Goal: Task Accomplishment & Management: Manage account settings

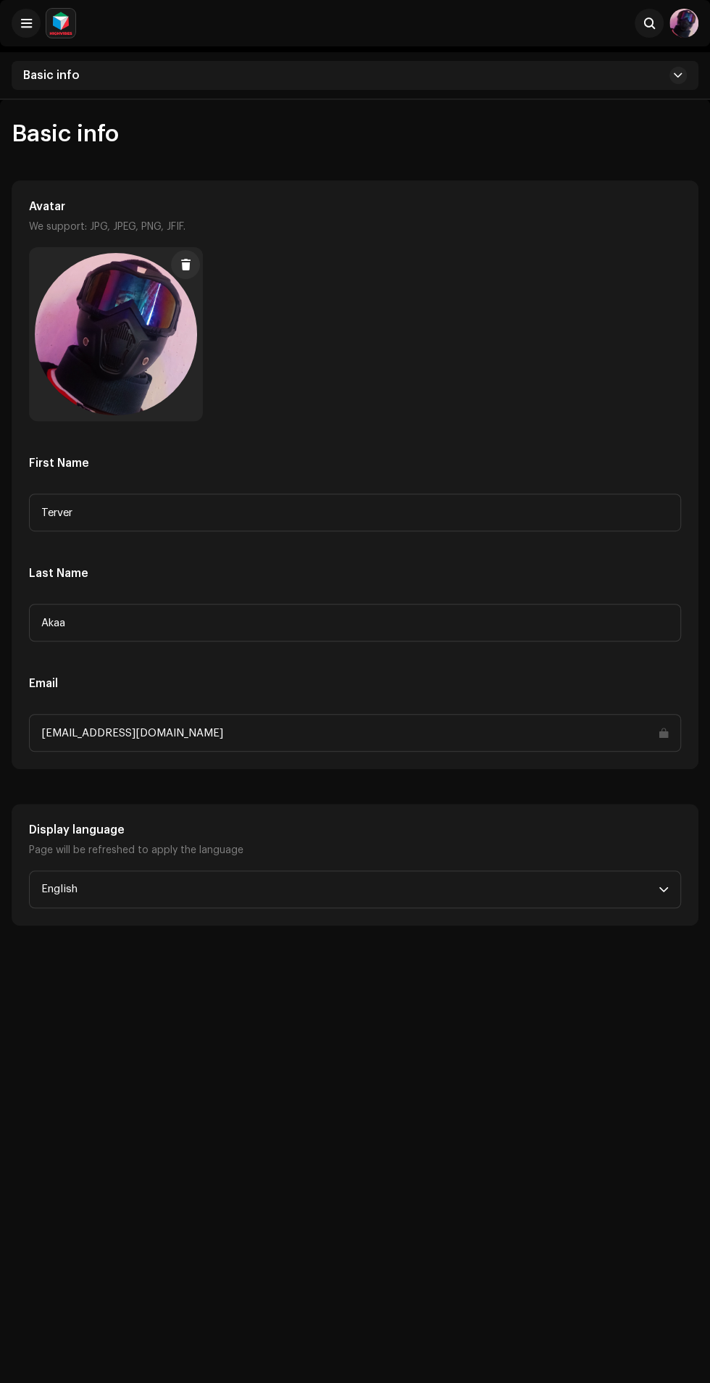
click at [14, 320] on div "Avatar We support: JPG, JPEG, PNG, JFIF. First Name Terver Last Name Akaa Email…" at bounding box center [354, 474] width 685 height 587
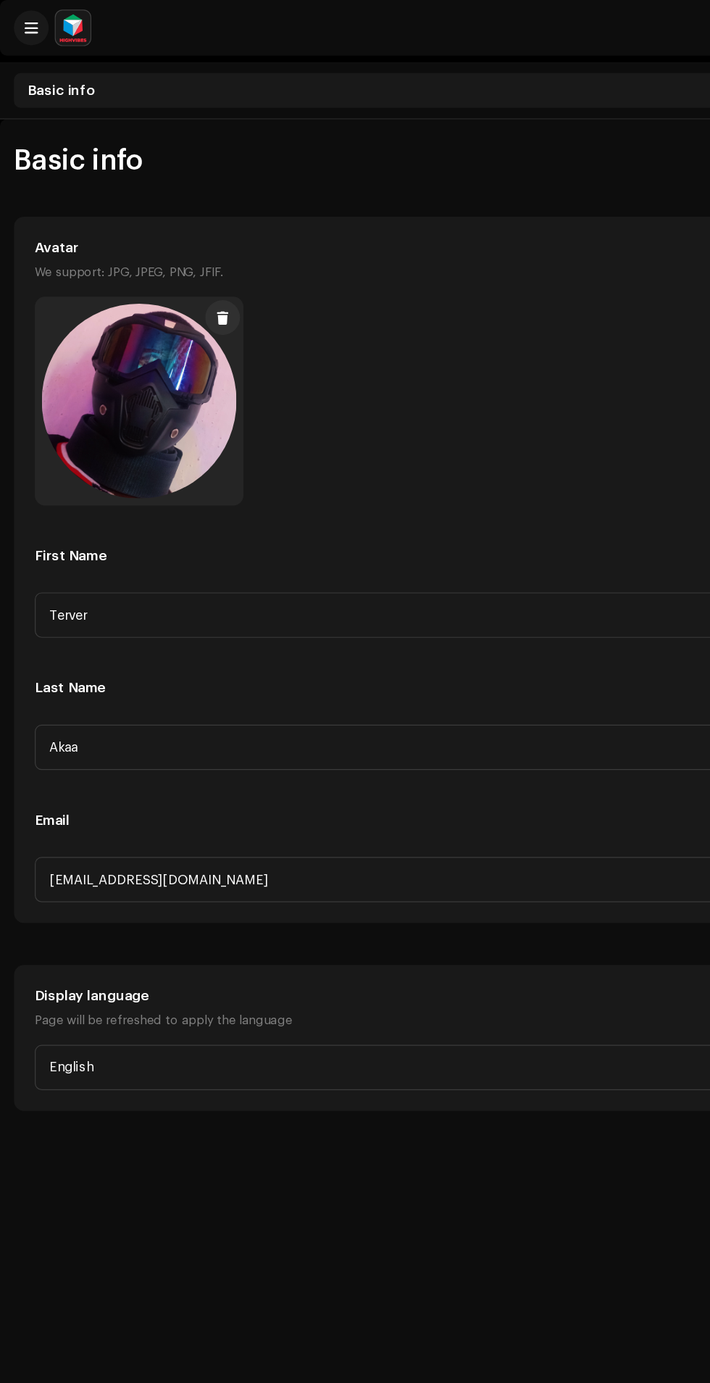
click at [14, 268] on div "Avatar We support: JPG, JPEG, PNG, JFIF. First Name Terver Last Name Akaa Email…" at bounding box center [354, 474] width 685 height 587
click at [25, 23] on span at bounding box center [26, 23] width 11 height 12
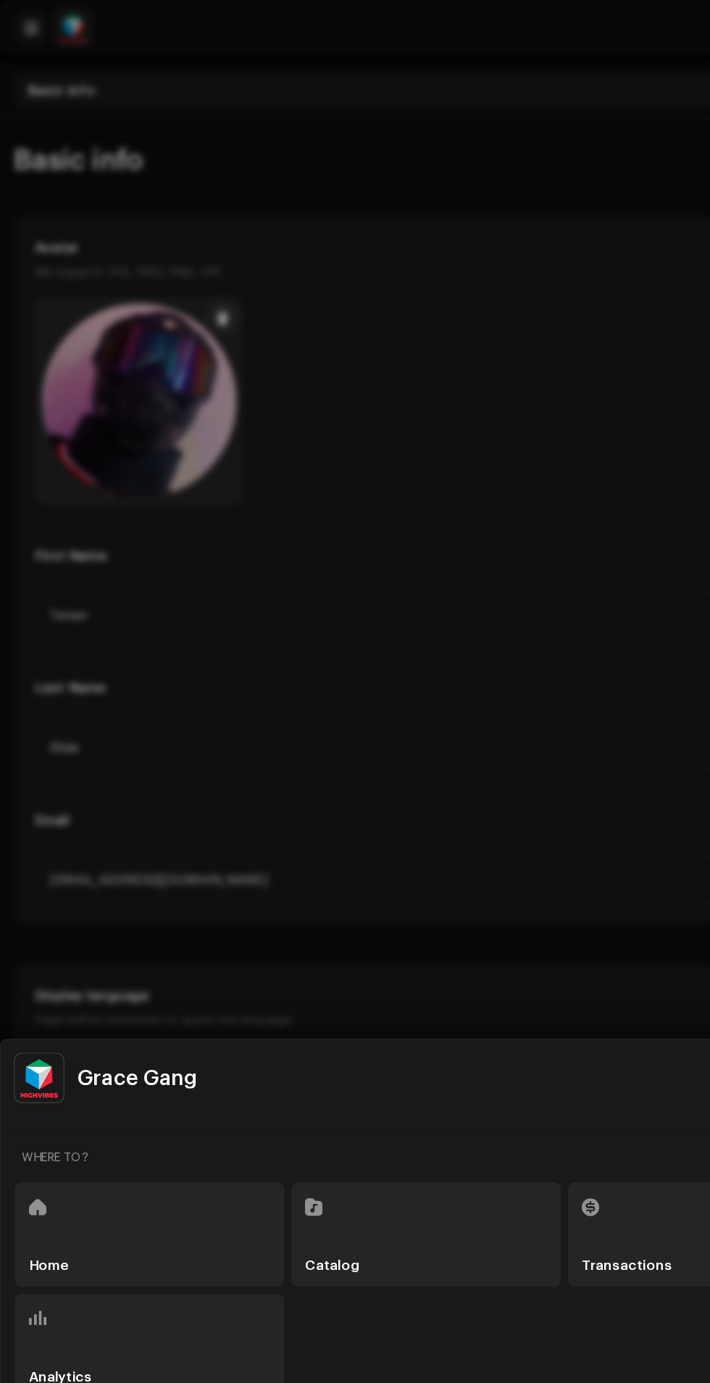
click at [341, 998] on div "Catalog" at bounding box center [355, 1028] width 225 height 87
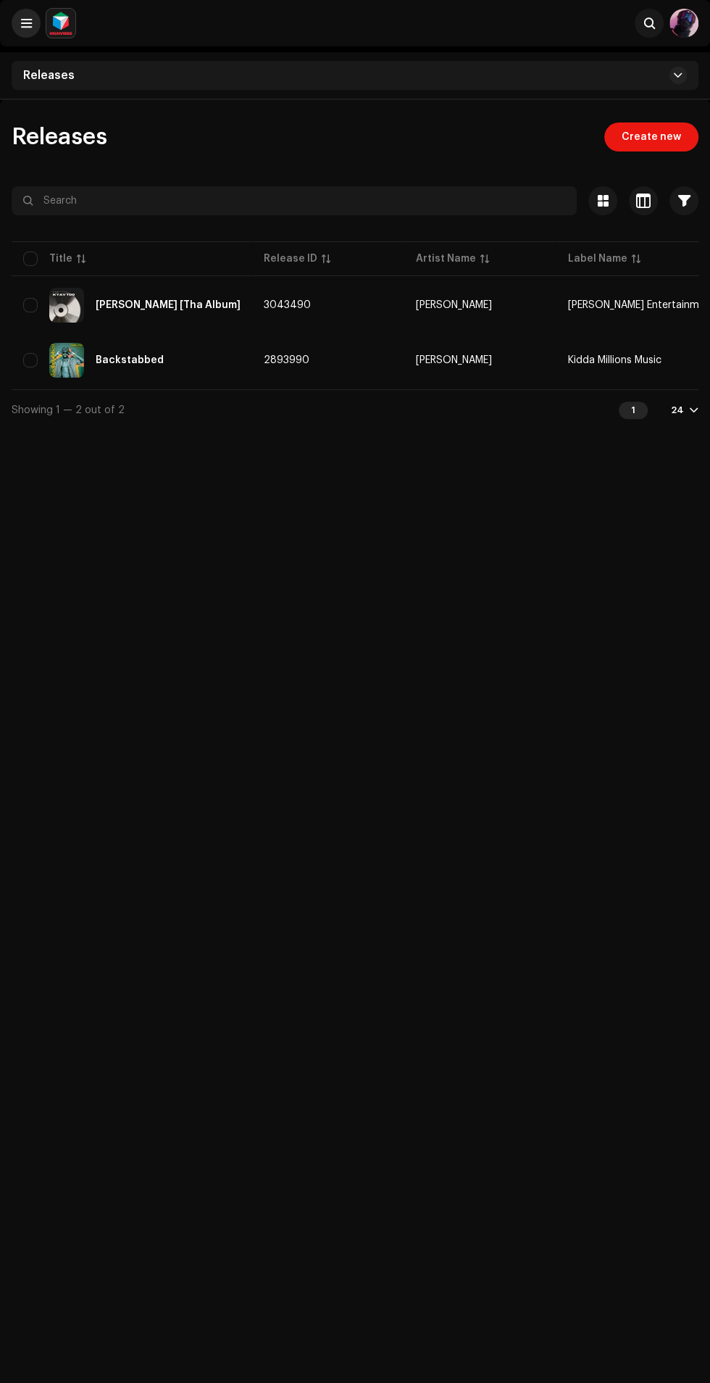
click at [21, 17] on span at bounding box center [26, 23] width 11 height 12
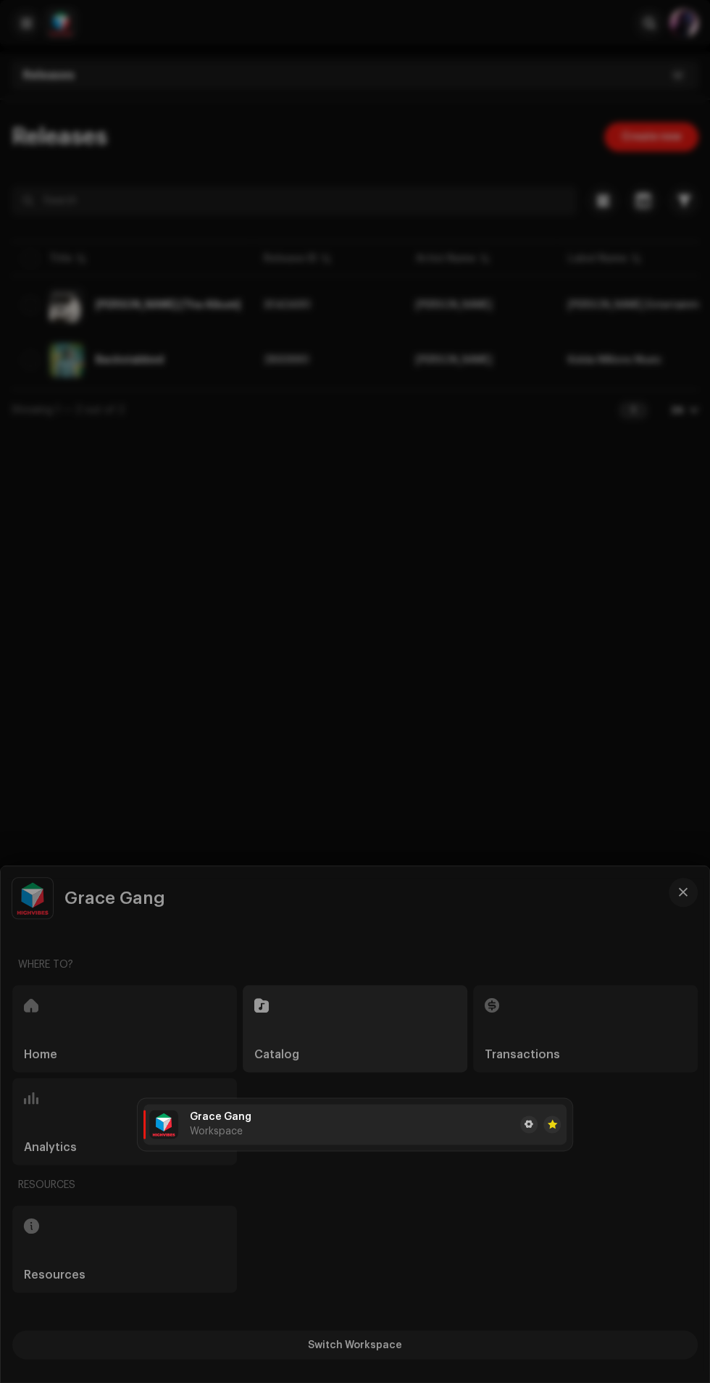
click at [536, 662] on div at bounding box center [355, 691] width 710 height 1383
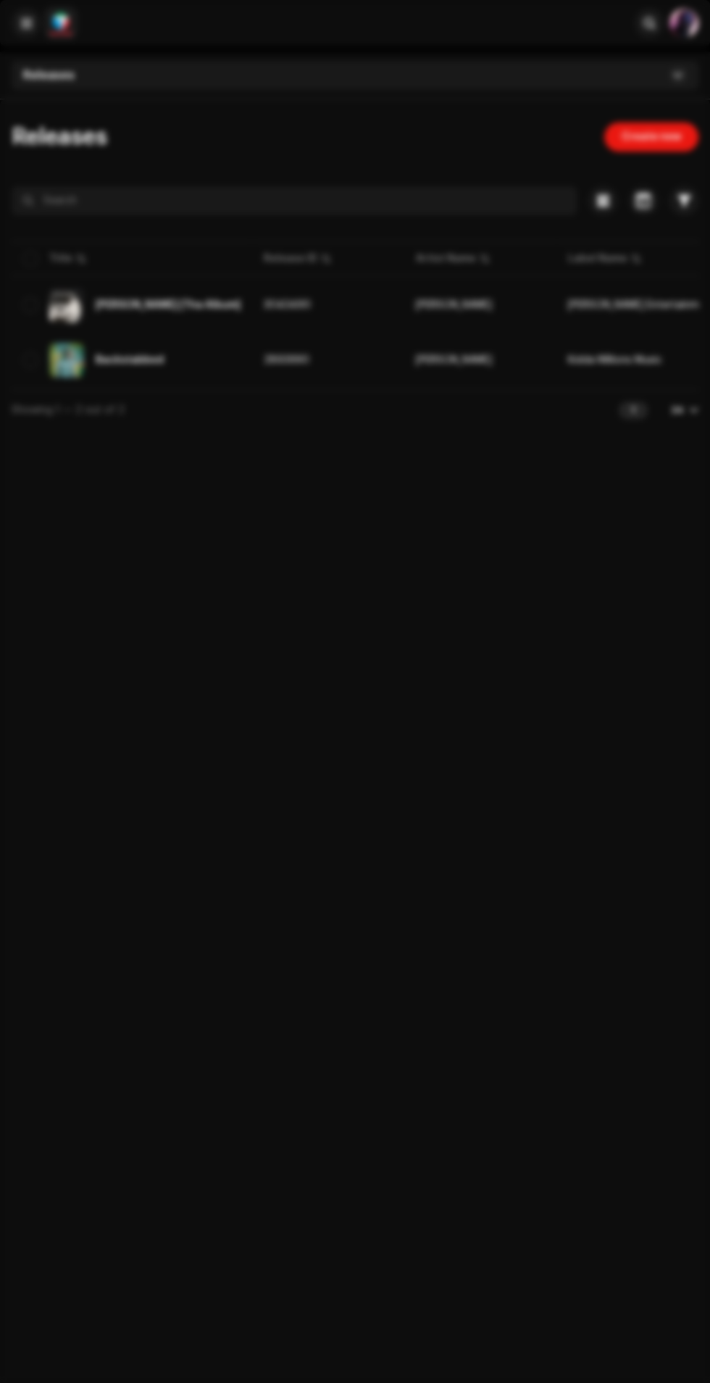
click at [25, 21] on span at bounding box center [26, 23] width 11 height 12
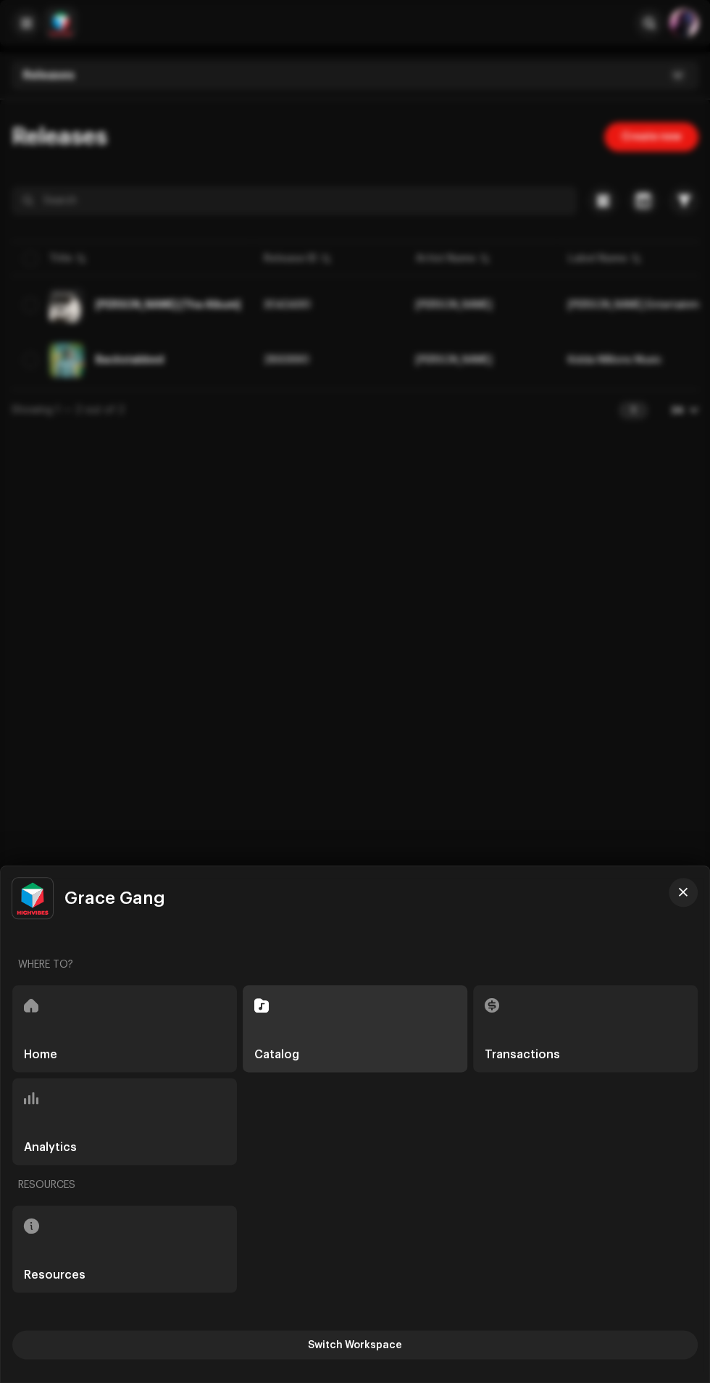
click at [25, 23] on div at bounding box center [355, 691] width 710 height 1383
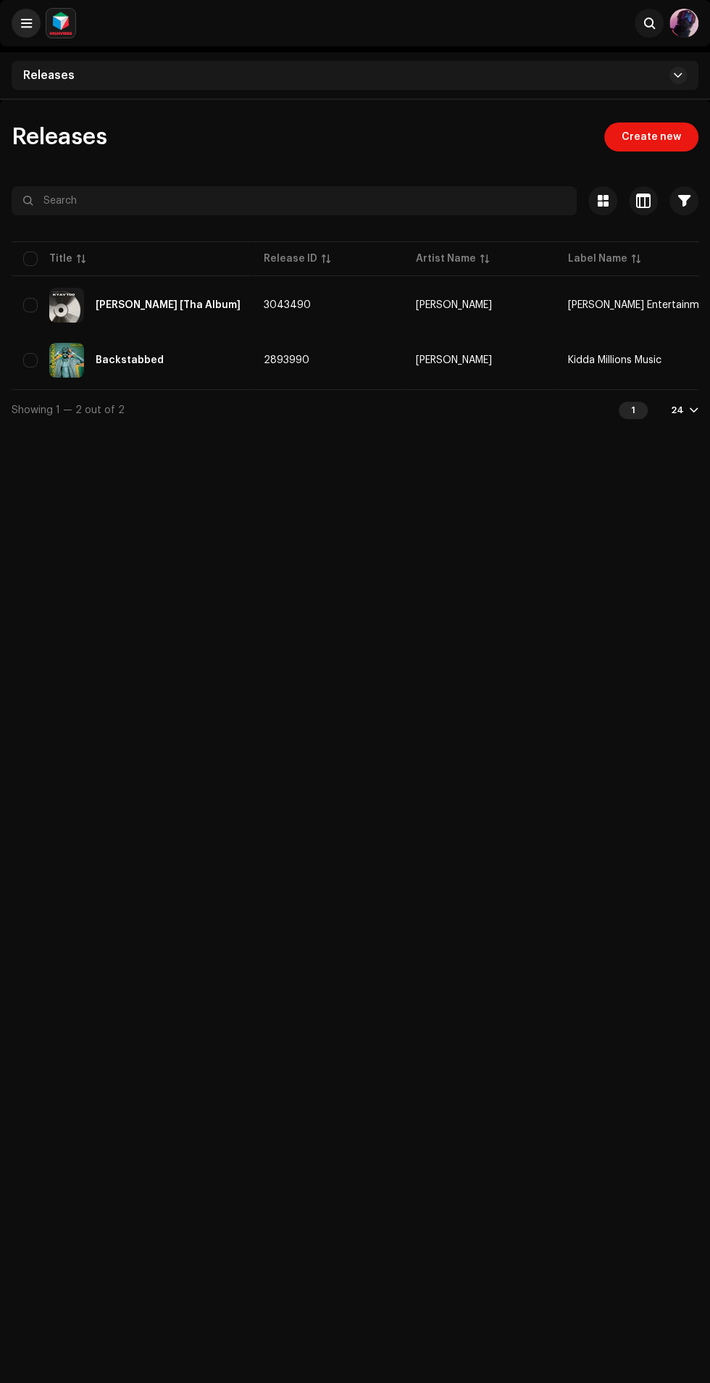
click at [22, 18] on span at bounding box center [26, 23] width 11 height 12
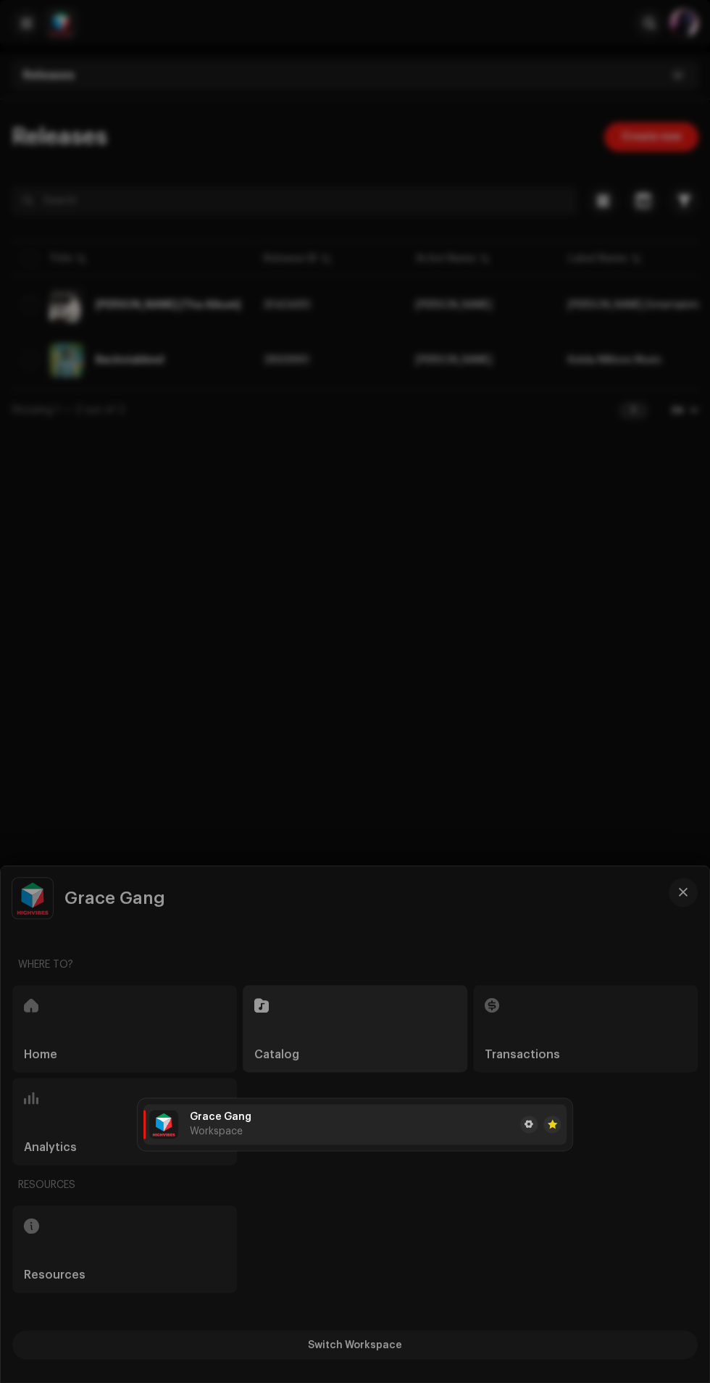
click at [616, 752] on div at bounding box center [355, 691] width 710 height 1383
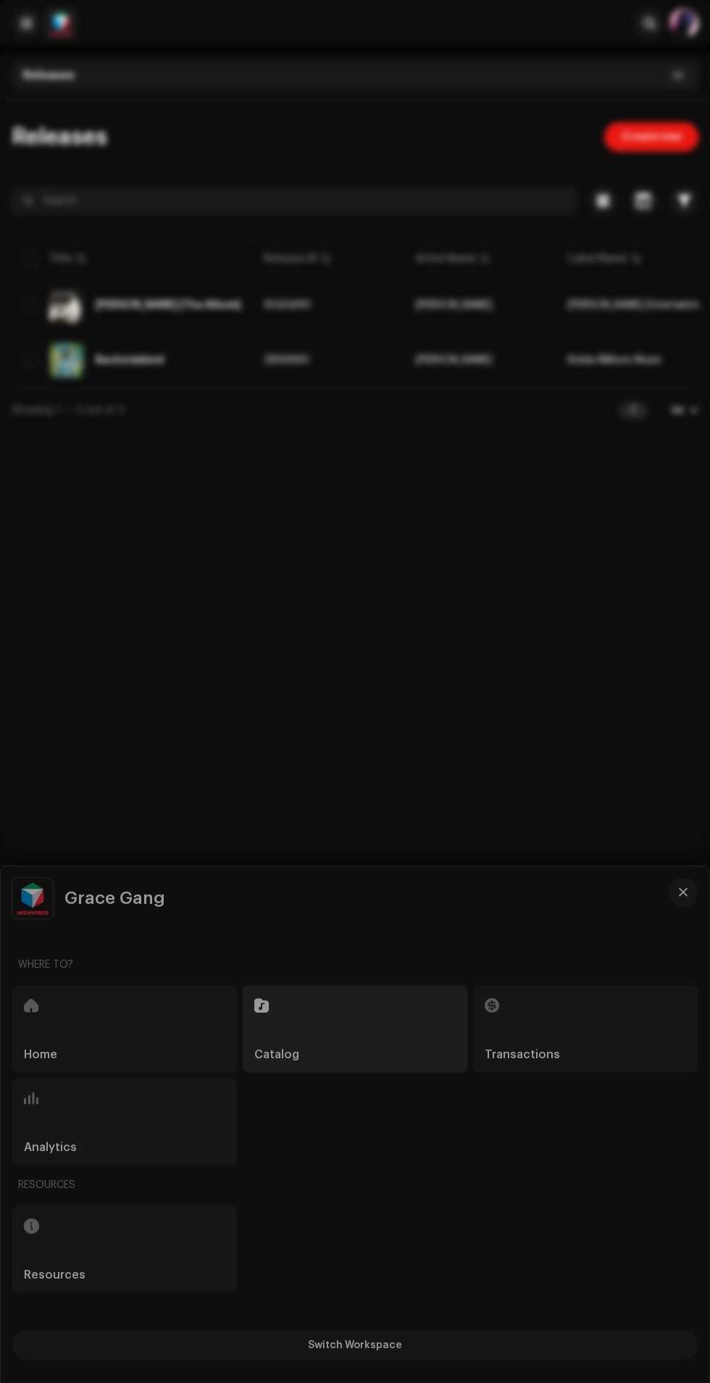
click at [496, 876] on div "Releases Create new Selected 0 Options Filters Distribution status Never Distri…" at bounding box center [355, 790] width 710 height 1383
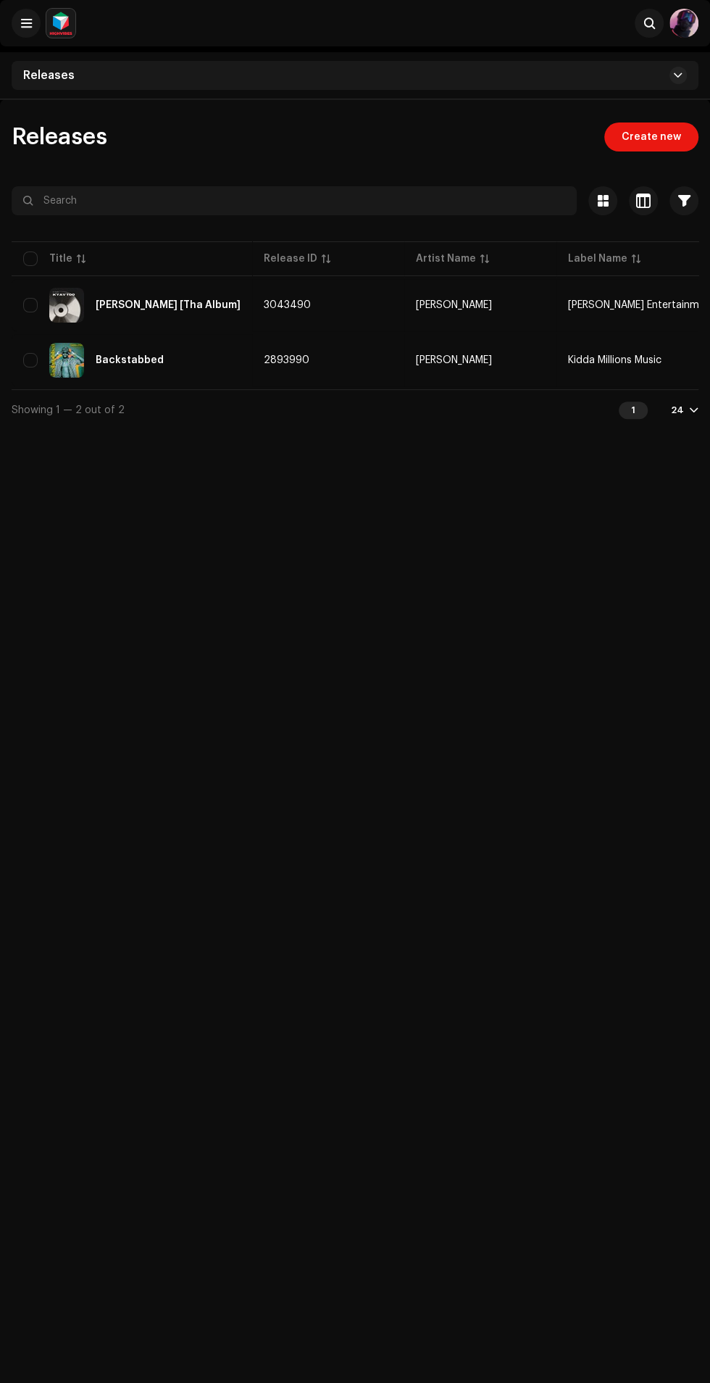
click at [684, 64] on div "Releases" at bounding box center [355, 75] width 687 height 29
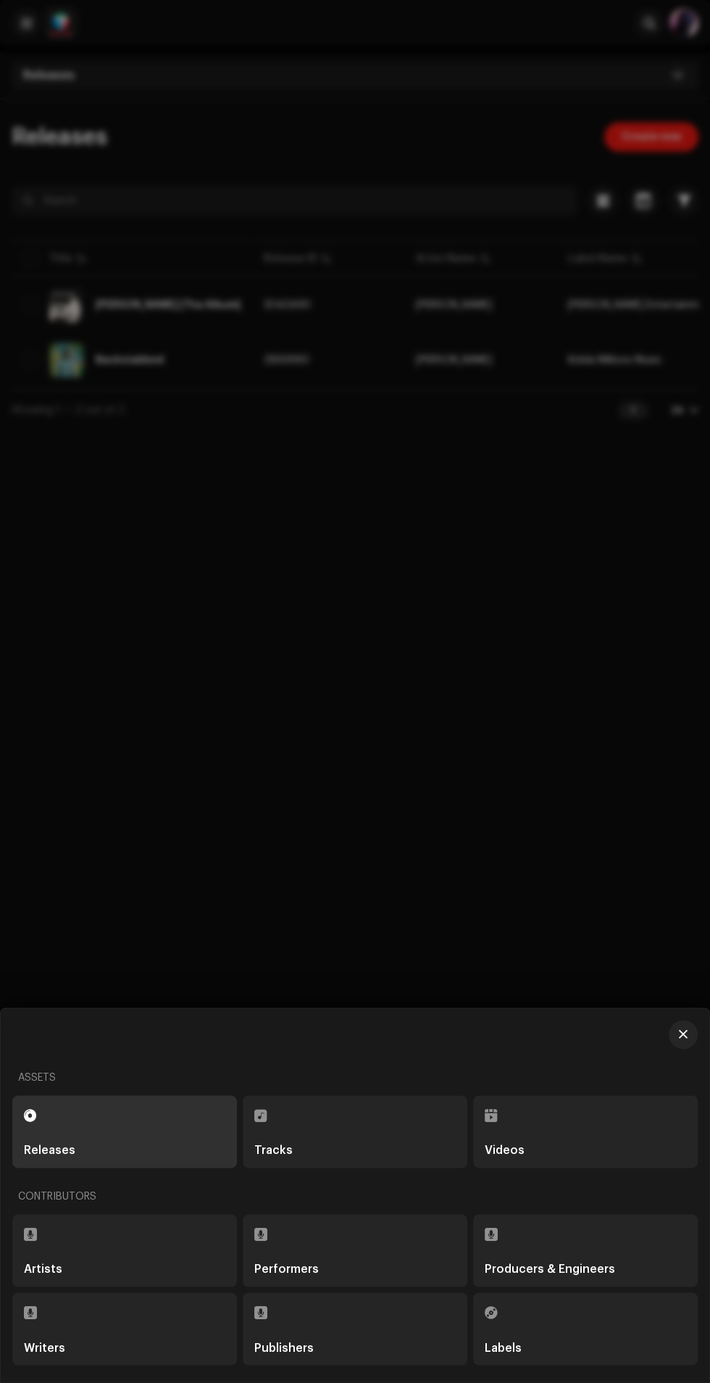
click at [368, 1347] on div "Publishers" at bounding box center [354, 1347] width 201 height 12
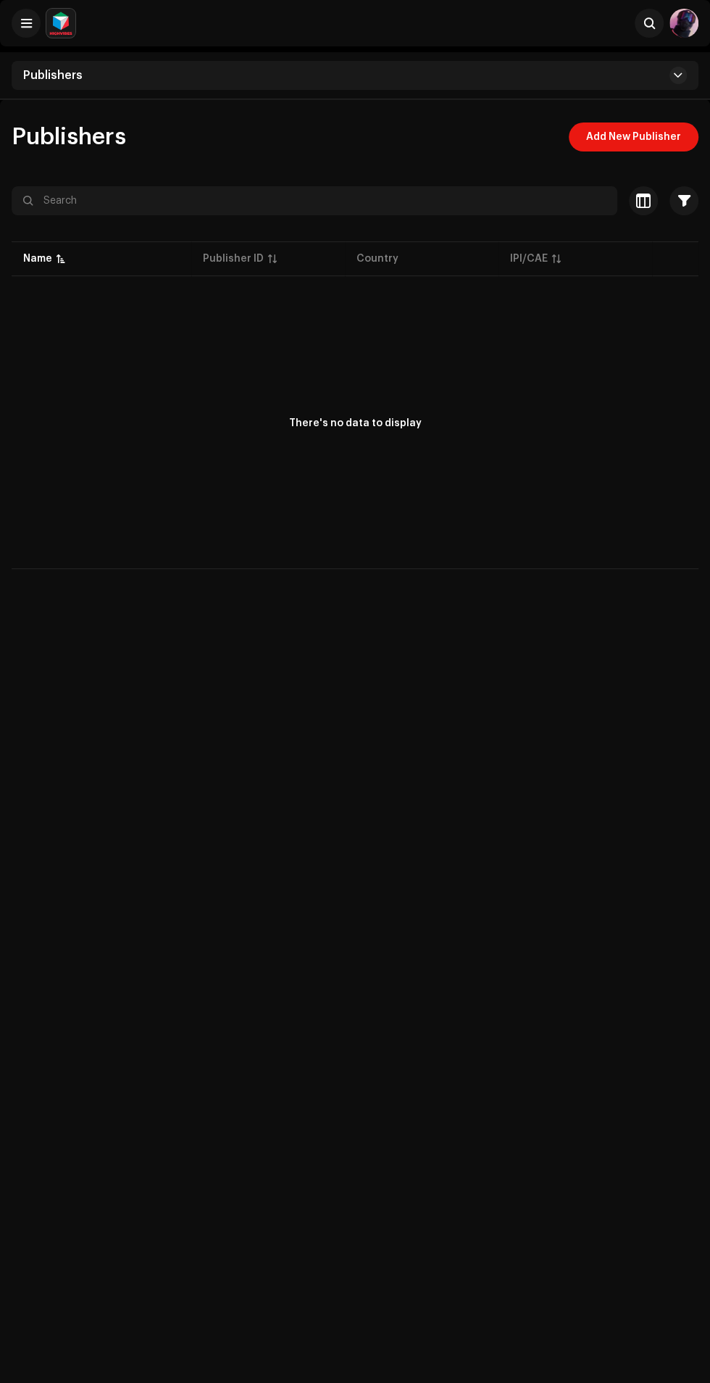
click at [130, 61] on div "Publishers" at bounding box center [355, 75] width 687 height 29
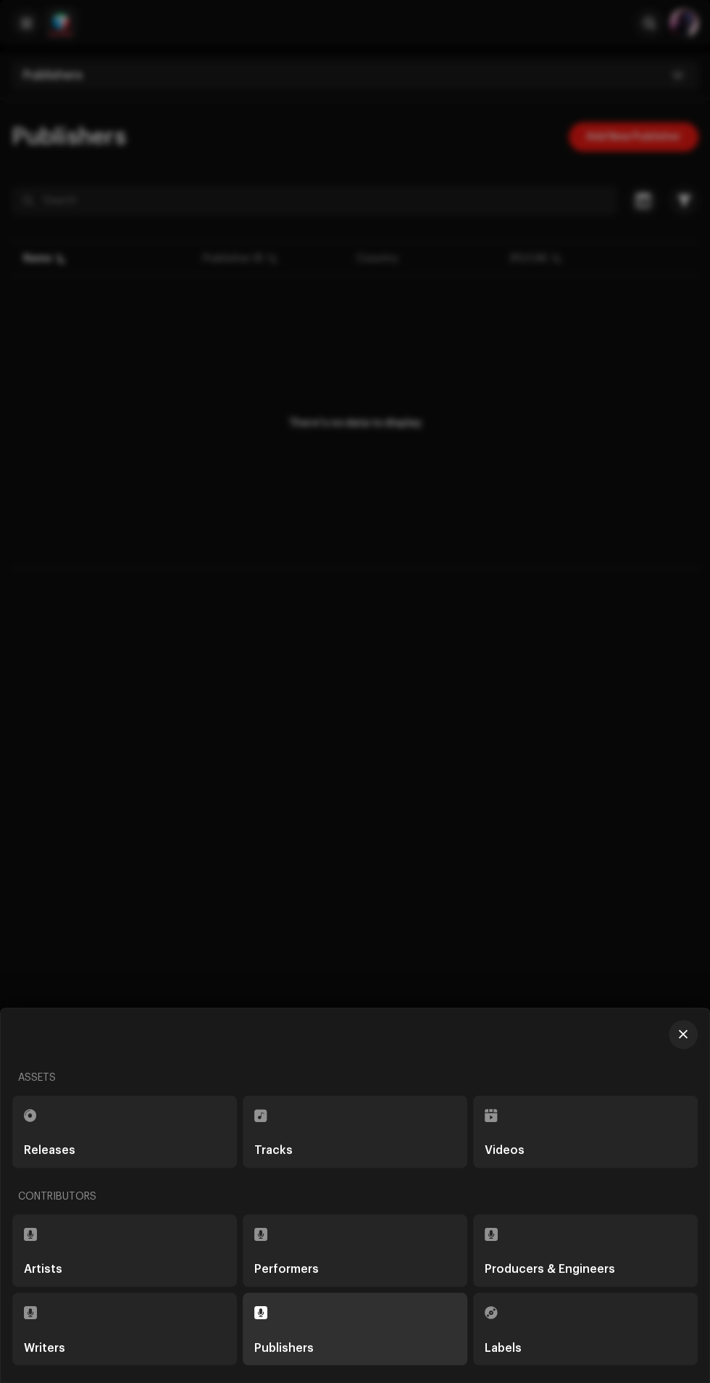
click at [679, 1010] on div "Grace Gang Assets Releases Tracks Videos Contributors Artists Performers Produc…" at bounding box center [355, 1195] width 709 height 374
click at [541, 896] on div at bounding box center [355, 691] width 710 height 1383
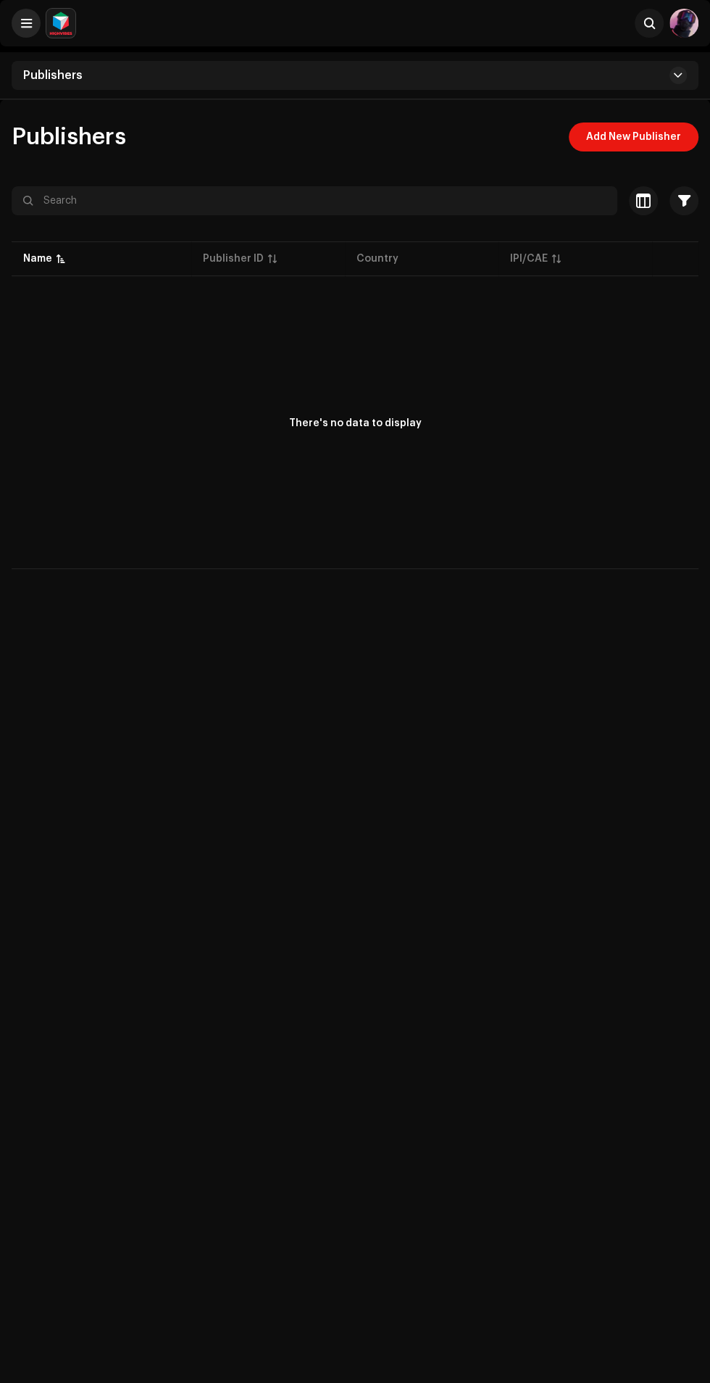
click at [25, 23] on span at bounding box center [26, 23] width 11 height 12
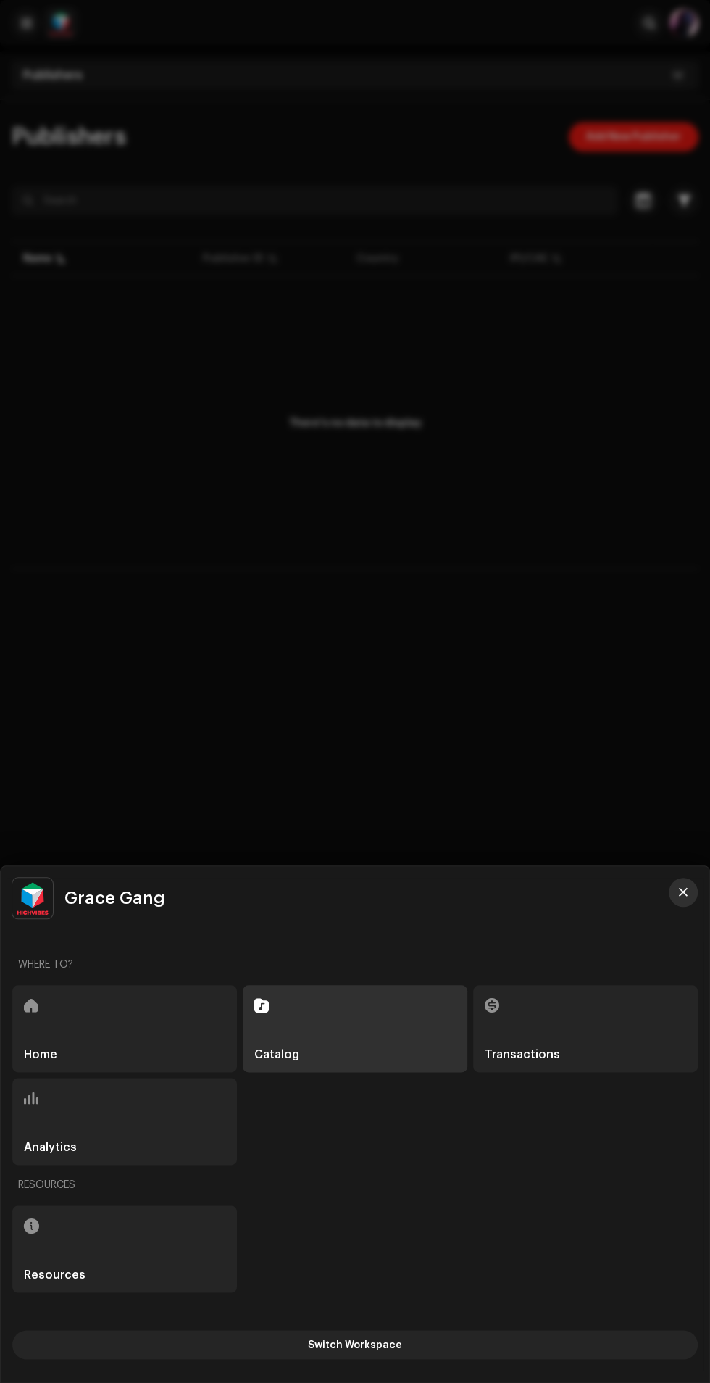
click at [681, 879] on button "button" at bounding box center [683, 891] width 29 height 29
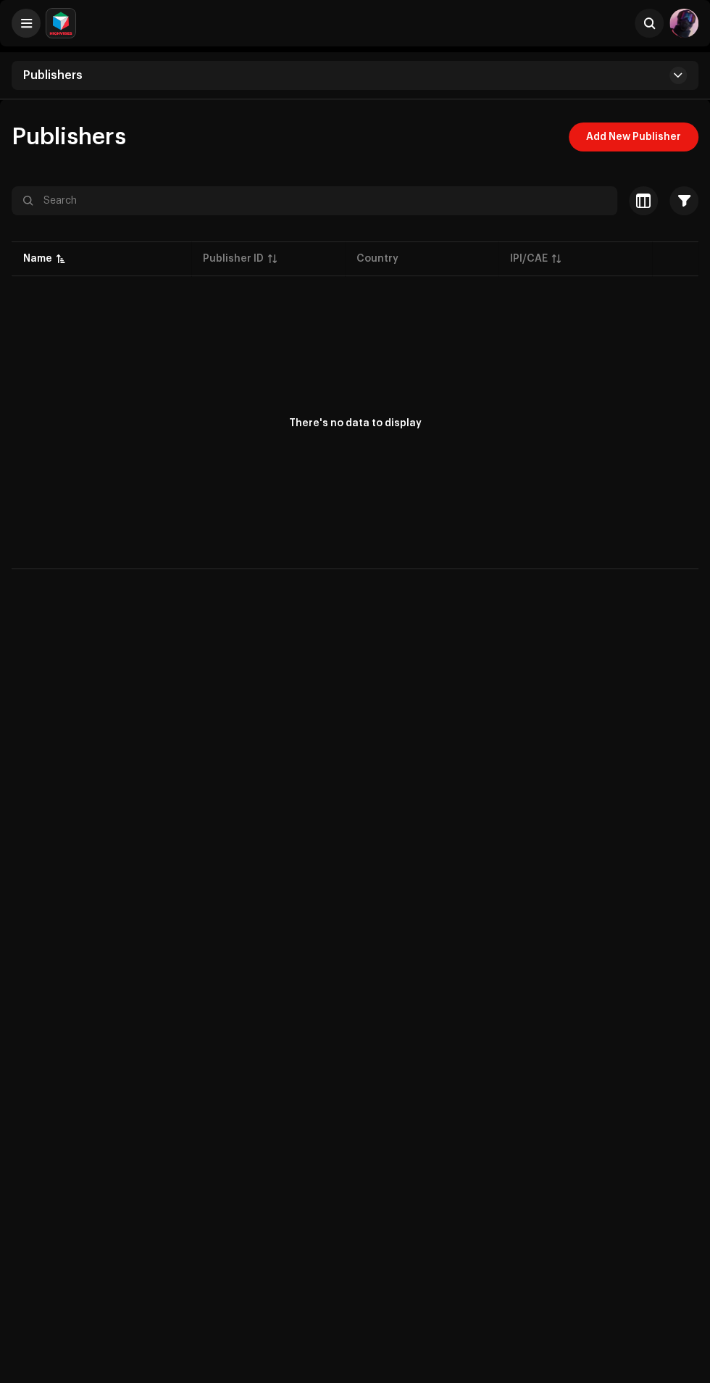
click at [25, 23] on span at bounding box center [26, 23] width 11 height 12
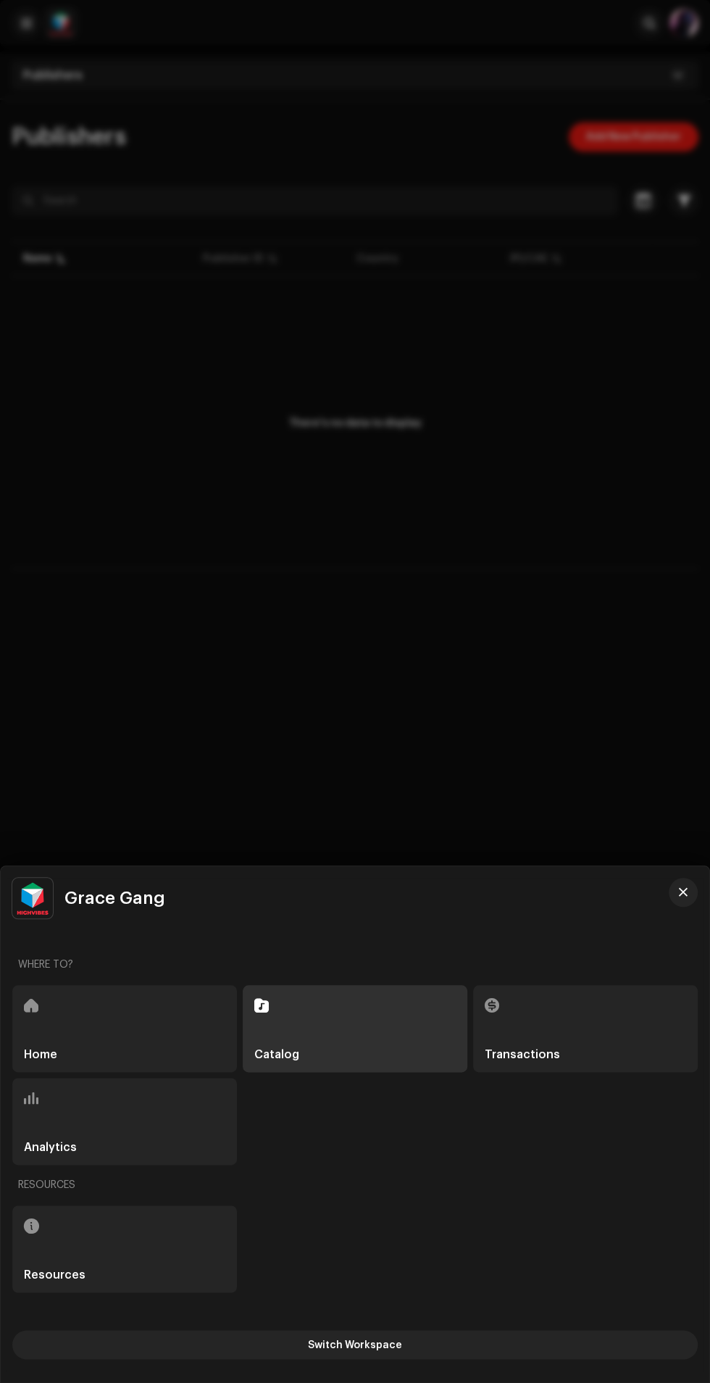
click at [680, 872] on div "Grace Gang Where to? Home Catalog Transactions Analytics Resources Resources Sw…" at bounding box center [355, 1124] width 709 height 516
click at [679, 868] on div "Grace Gang Where to? Home Catalog Transactions Analytics Resources Resources Sw…" at bounding box center [355, 1124] width 709 height 516
click at [669, 884] on div "Grace Gang" at bounding box center [341, 897] width 658 height 41
click at [135, 1026] on div "Home" at bounding box center [124, 1028] width 225 height 87
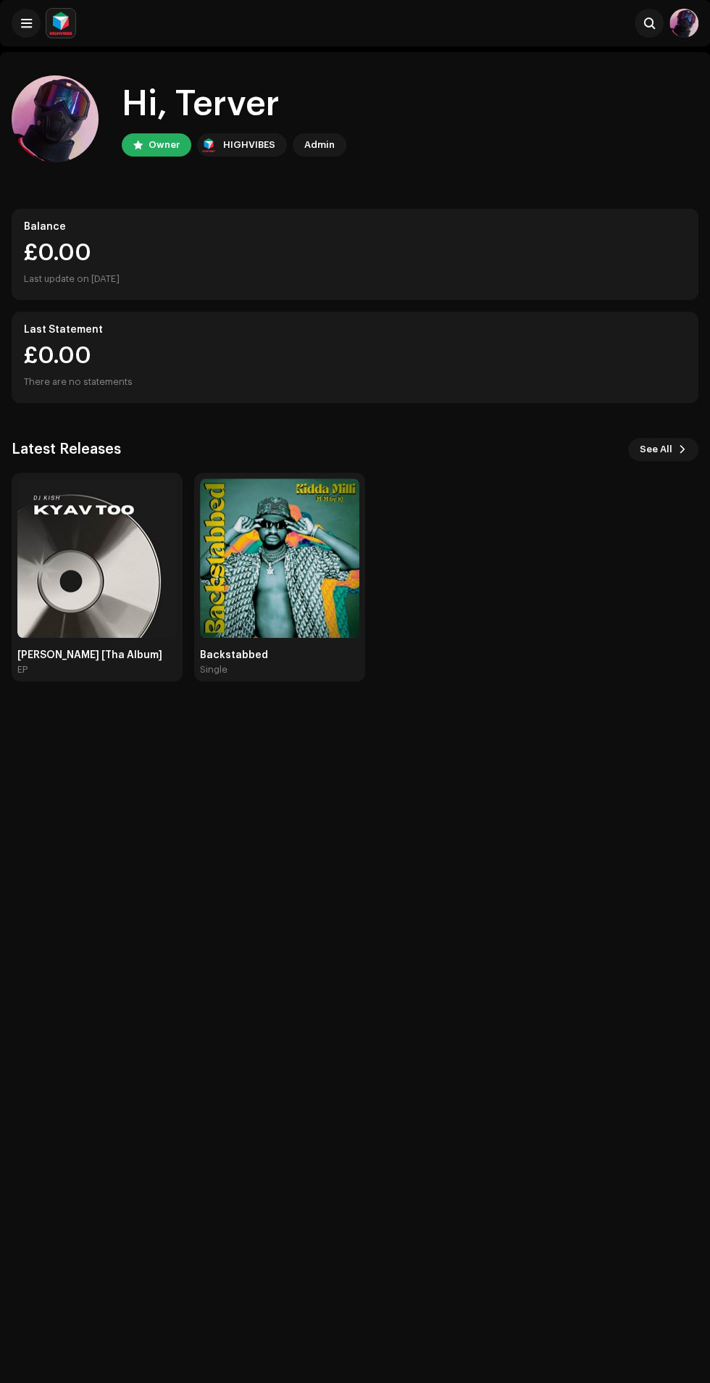
click at [684, 31] on img at bounding box center [684, 23] width 29 height 29
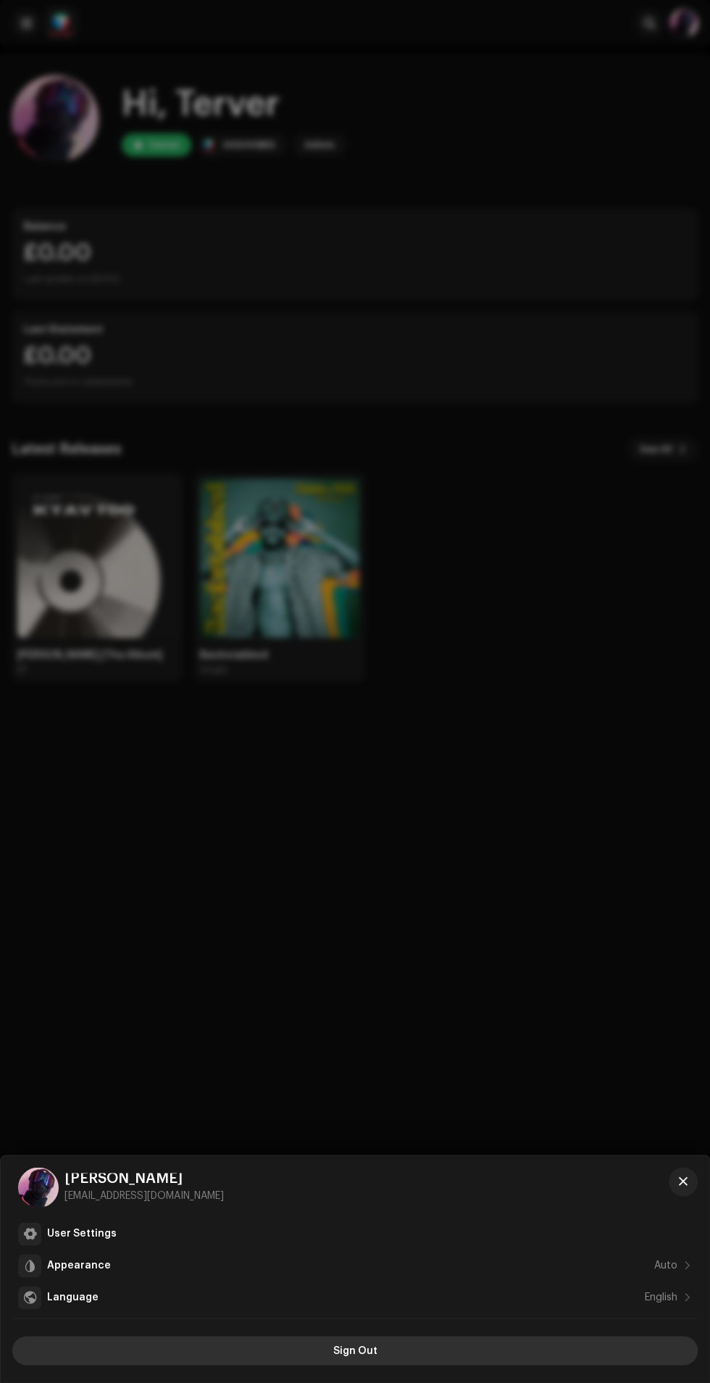
click at [419, 1345] on button "Sign Out" at bounding box center [354, 1349] width 685 height 29
click at [4, 291] on div at bounding box center [355, 691] width 710 height 1383
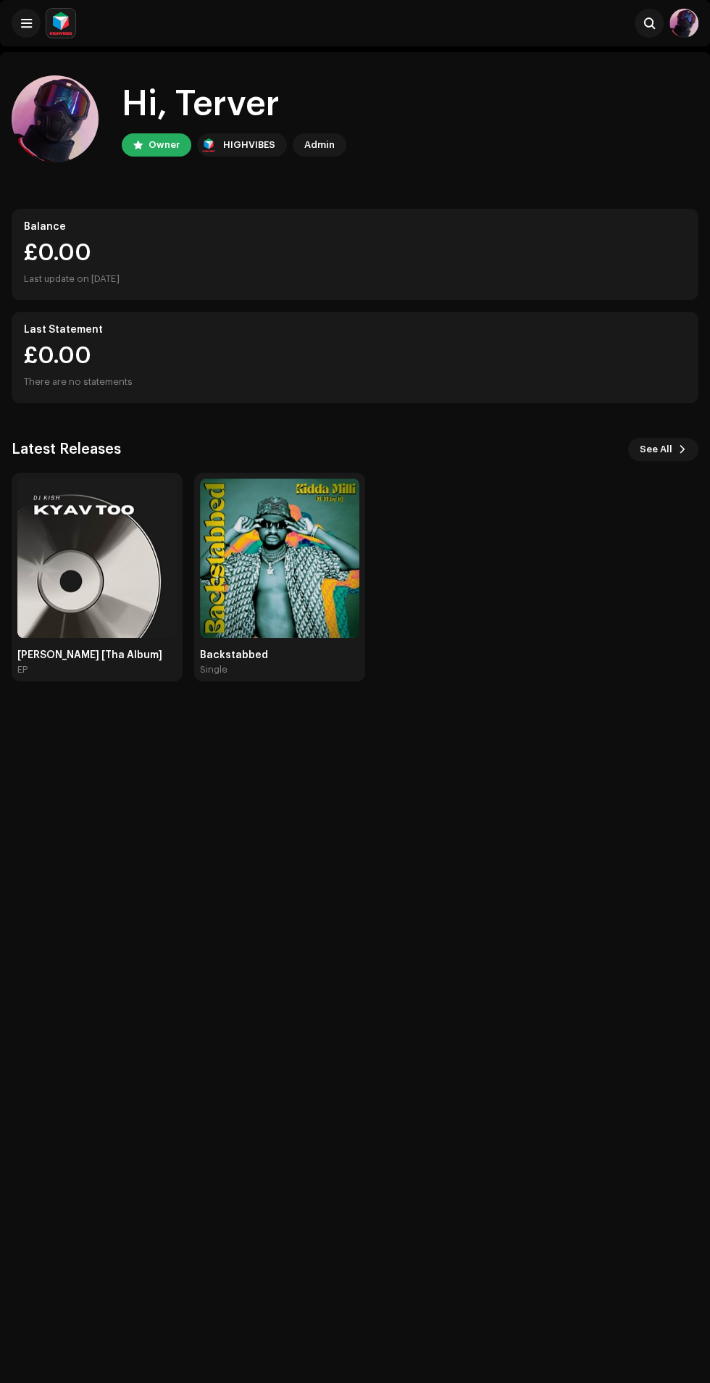
click at [30, 59] on div "Hi, Terver Owner HIGHVIBES Admin Balance £0.00 Last update on [DATE] Last State…" at bounding box center [355, 378] width 687 height 652
click at [25, 23] on span at bounding box center [26, 23] width 11 height 12
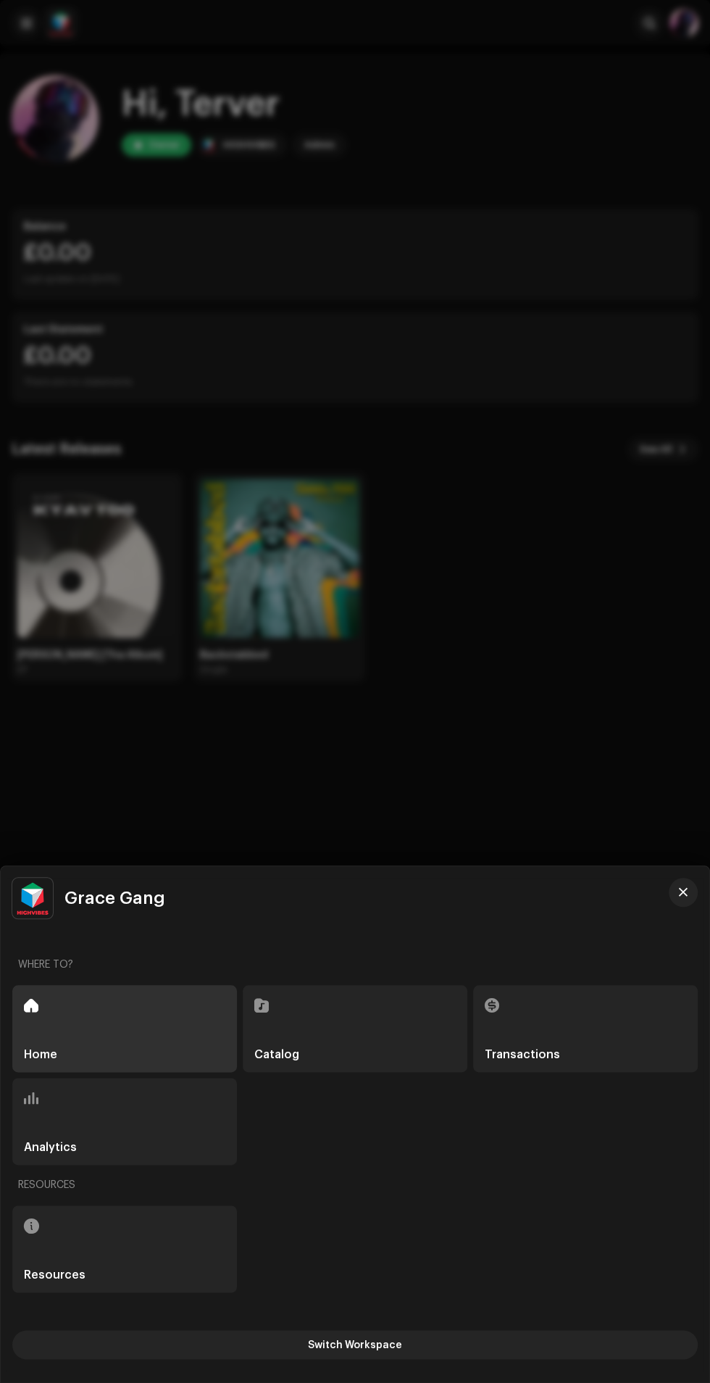
click at [683, 864] on div at bounding box center [355, 691] width 710 height 1383
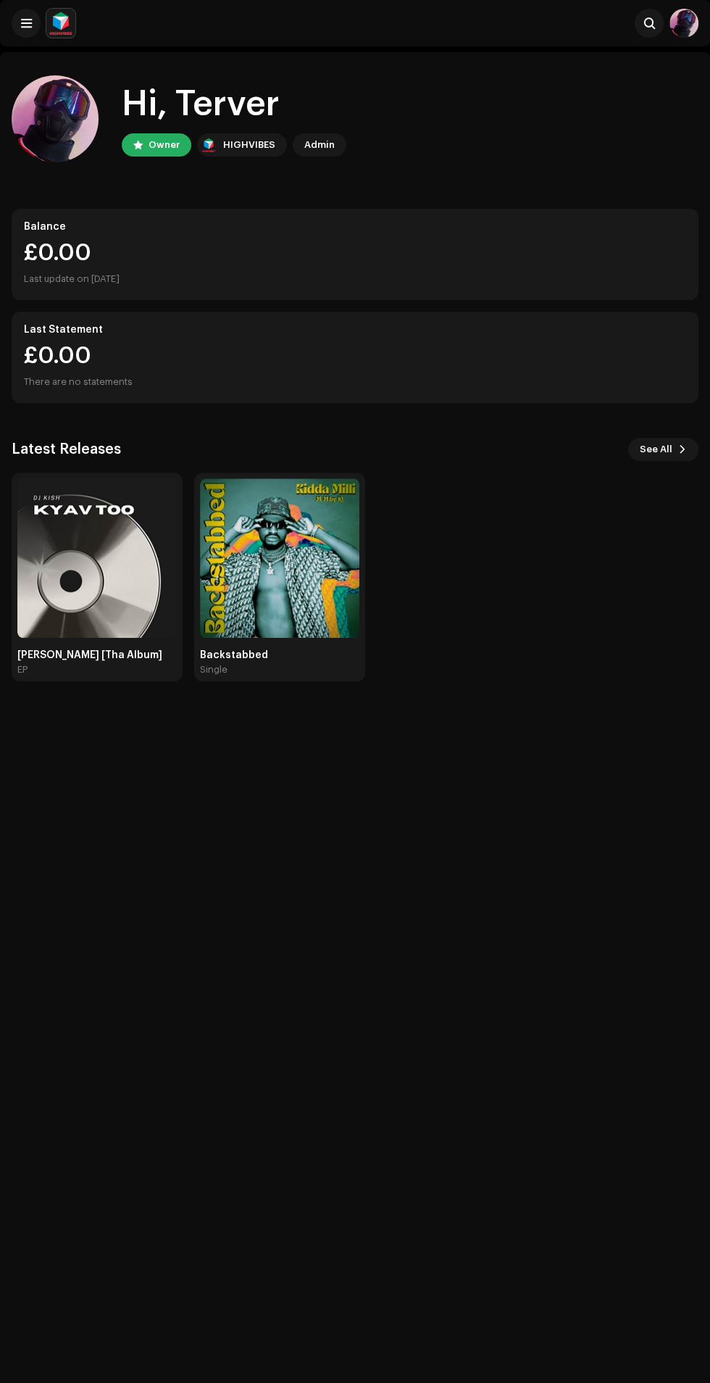
click at [685, 31] on img at bounding box center [684, 23] width 29 height 29
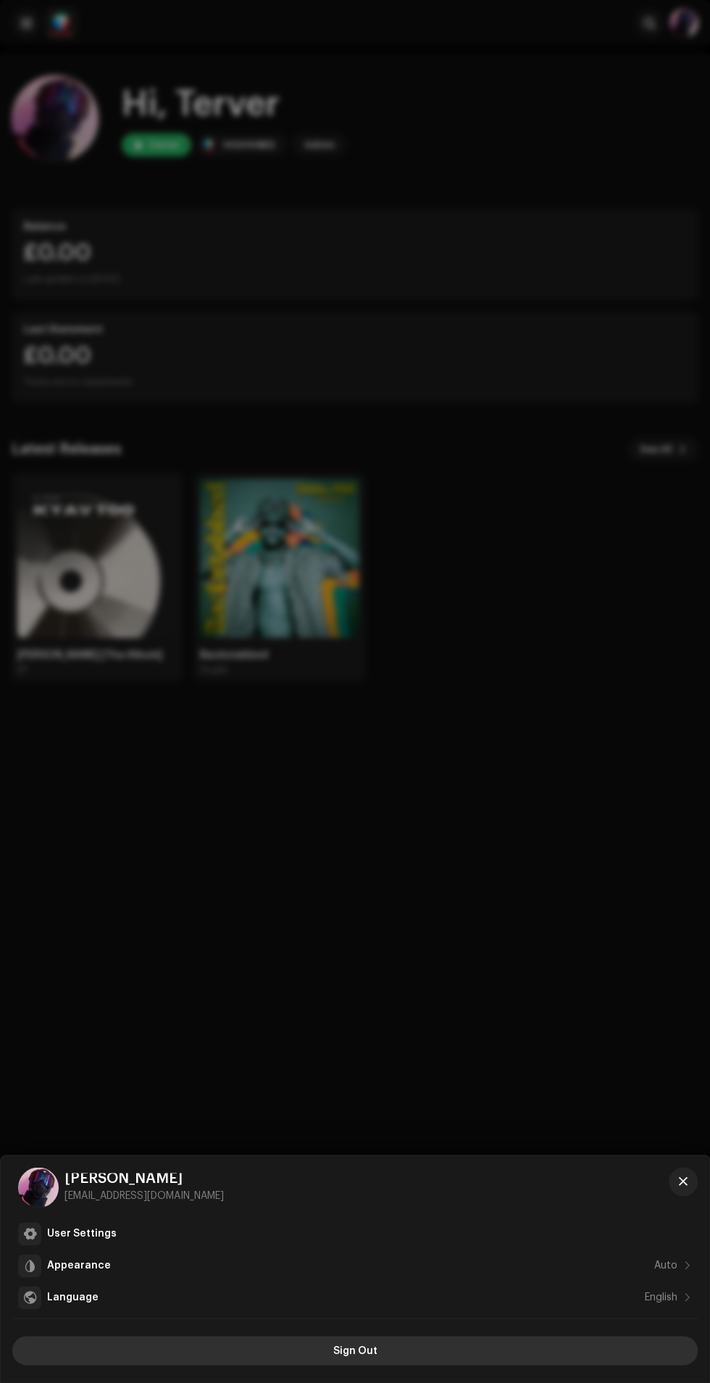
click at [400, 1348] on button "Sign Out" at bounding box center [354, 1349] width 685 height 29
